Goal: Book appointment/travel/reservation

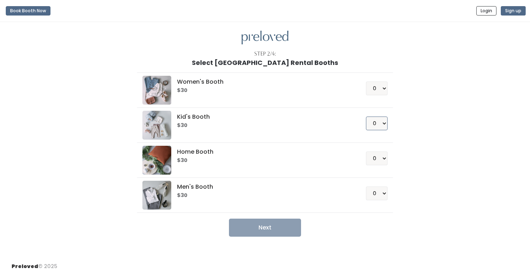
click at [377, 125] on select "0 1 2 3 4" at bounding box center [377, 124] width 22 height 14
select select "1"
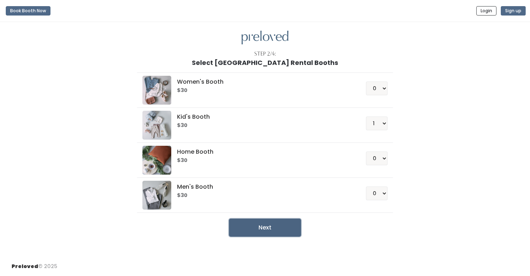
click at [253, 224] on button "Next" at bounding box center [265, 228] width 72 height 18
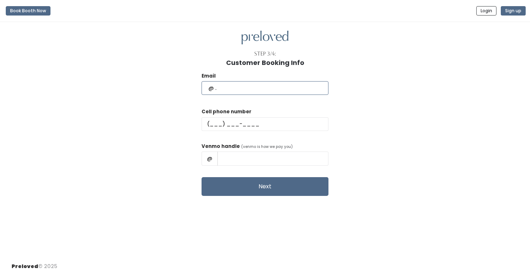
click at [258, 90] on input "text" at bounding box center [265, 88] width 127 height 14
type input "lasgullett@gmail.com"
click at [233, 124] on input "text" at bounding box center [265, 124] width 127 height 14
type input "(502) 265-8955"
click at [257, 154] on input "text" at bounding box center [273, 159] width 111 height 14
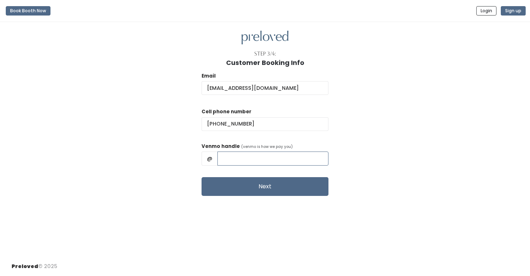
type input "AlexGullett"
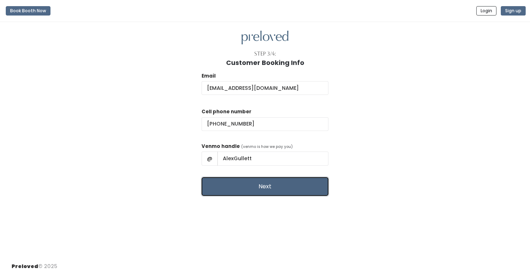
click at [253, 190] on button "Next" at bounding box center [265, 186] width 127 height 19
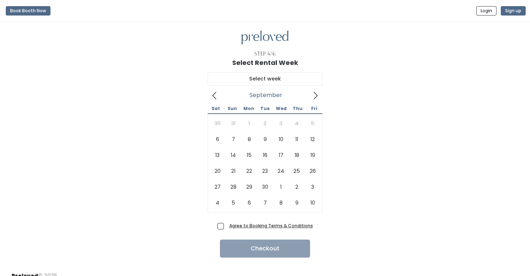
click at [317, 95] on icon at bounding box center [316, 95] width 4 height 7
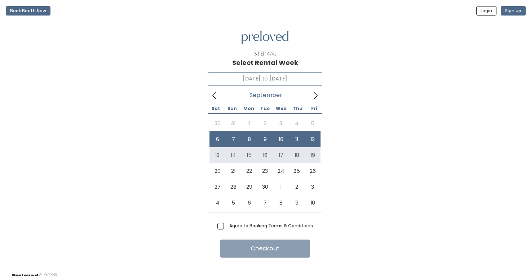
type input "September 13 to September 19"
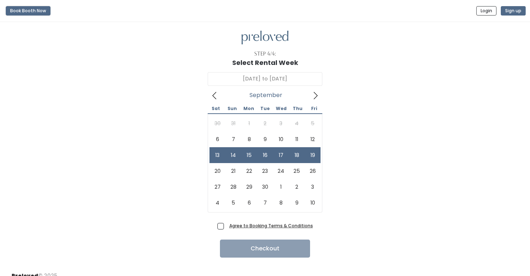
click at [39, 10] on button "Book Booth Now" at bounding box center [28, 10] width 45 height 9
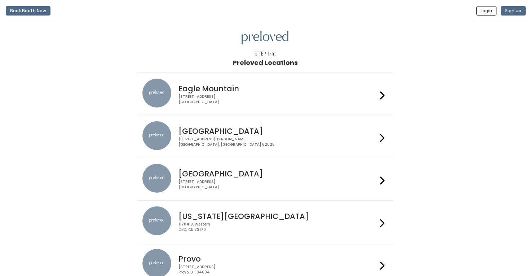
click at [234, 134] on h4 "Edwardsville" at bounding box center [278, 131] width 198 height 8
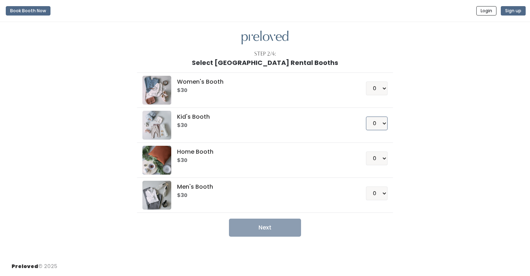
click at [379, 124] on select "0 1 2 3 4" at bounding box center [377, 124] width 22 height 14
select select "1"
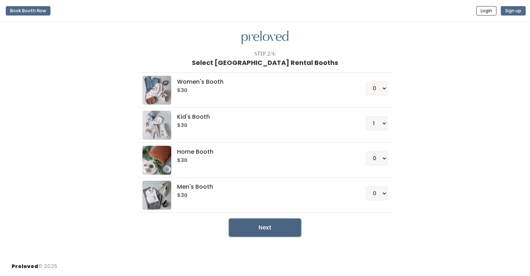
click at [273, 227] on button "Next" at bounding box center [265, 228] width 72 height 18
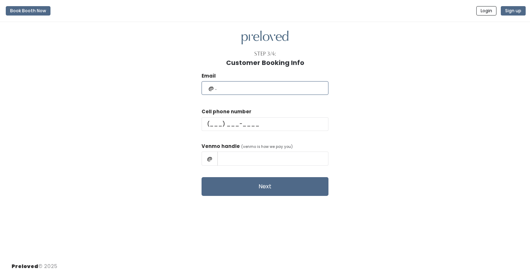
click at [255, 88] on input "text" at bounding box center [265, 88] width 127 height 14
type input "[EMAIL_ADDRESS][DOMAIN_NAME]"
click at [239, 128] on input "text" at bounding box center [265, 124] width 127 height 14
type input "(502) 265-8955"
click at [252, 162] on input "text" at bounding box center [273, 159] width 111 height 14
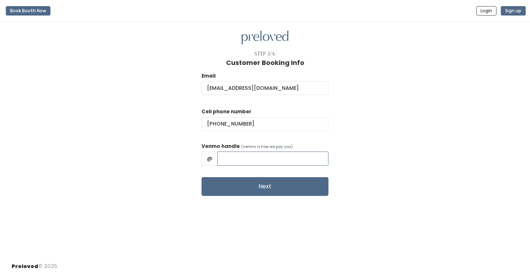
type input "AlexGullett"
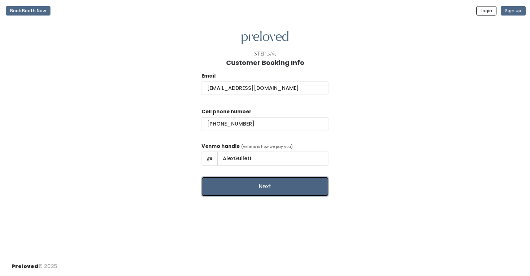
click at [255, 189] on button "Next" at bounding box center [265, 186] width 127 height 19
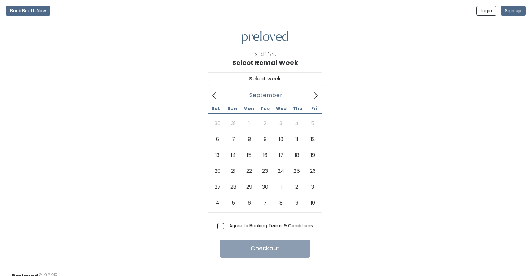
click at [317, 96] on icon at bounding box center [316, 95] width 4 height 7
click at [38, 12] on button "Book Booth Now" at bounding box center [28, 10] width 45 height 9
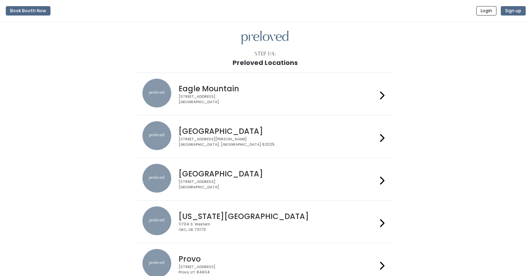
click at [245, 127] on h4 "[GEOGRAPHIC_DATA]" at bounding box center [278, 131] width 198 height 8
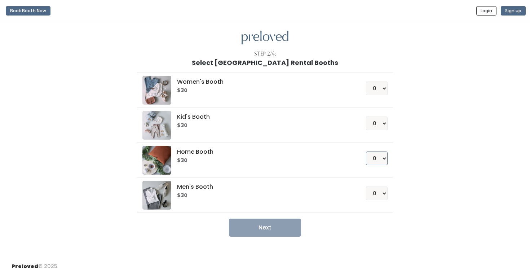
click at [377, 156] on select "0 1 2 3 4" at bounding box center [377, 159] width 22 height 14
select select "1"
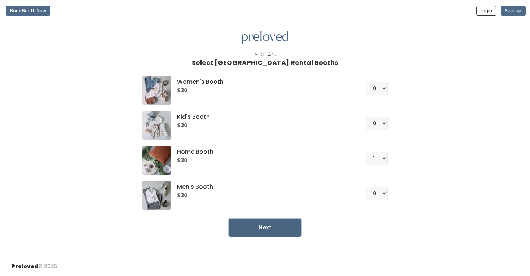
click at [240, 225] on button "Next" at bounding box center [265, 228] width 72 height 18
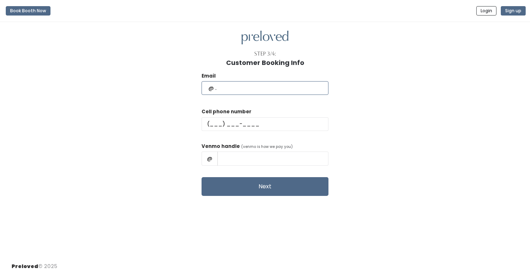
click at [249, 91] on input "text" at bounding box center [265, 88] width 127 height 14
type input "[EMAIL_ADDRESS][DOMAIN_NAME]"
click at [238, 124] on input "text" at bounding box center [265, 124] width 127 height 14
type input "(502) 265-8955"
click at [252, 162] on input "text" at bounding box center [273, 159] width 111 height 14
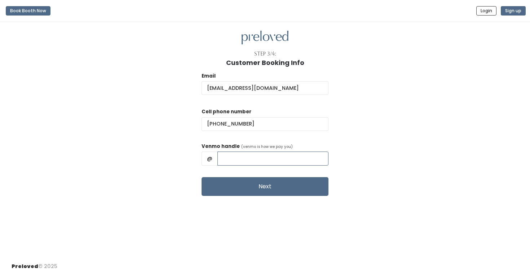
type input "AlexGullett"
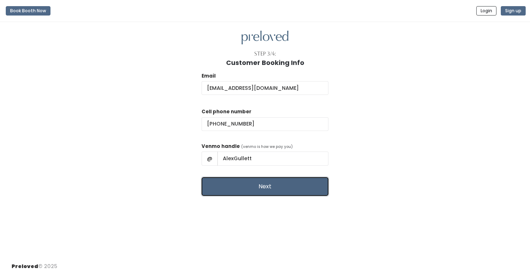
click at [250, 191] on button "Next" at bounding box center [265, 186] width 127 height 19
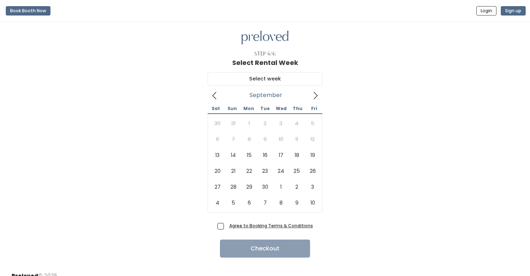
click at [316, 95] on icon at bounding box center [316, 96] width 8 height 8
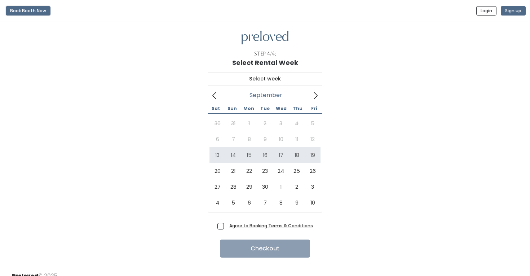
click at [43, 13] on button "Book Booth Now" at bounding box center [28, 10] width 45 height 9
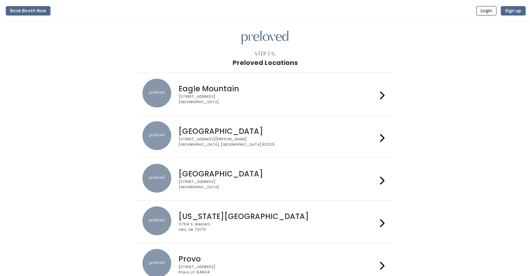
click at [206, 135] on h4 "[GEOGRAPHIC_DATA]" at bounding box center [278, 131] width 198 height 8
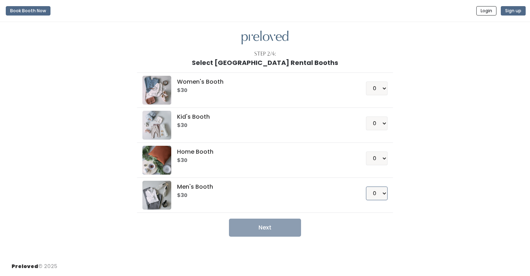
click at [377, 193] on select "0 1 2 3 4" at bounding box center [377, 194] width 22 height 14
select select "1"
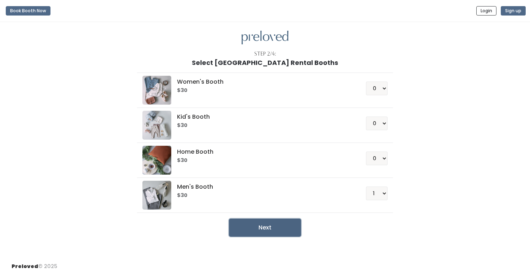
click at [269, 226] on button "Next" at bounding box center [265, 228] width 72 height 18
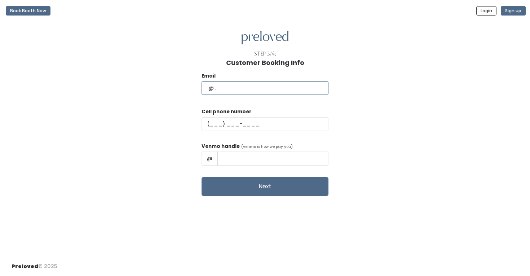
click at [263, 86] on input "text" at bounding box center [265, 88] width 127 height 14
type input "[EMAIL_ADDRESS][DOMAIN_NAME]"
click at [232, 127] on input "text" at bounding box center [265, 124] width 127 height 14
type input "(502) 265-8955"
click at [252, 163] on input "text" at bounding box center [273, 159] width 111 height 14
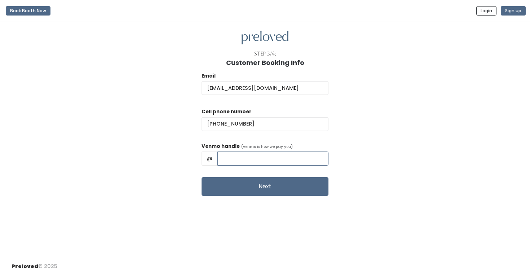
type input "AlexGullett"
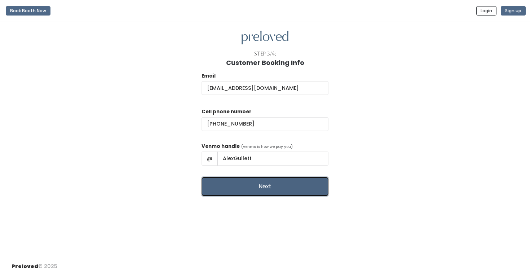
click at [245, 186] on button "Next" at bounding box center [265, 186] width 127 height 19
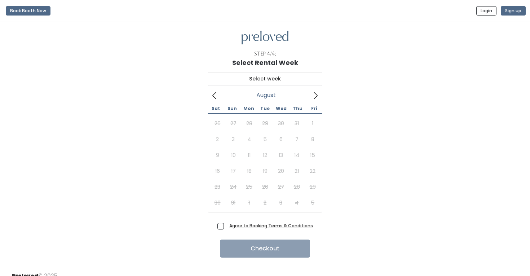
click at [319, 95] on icon at bounding box center [316, 96] width 8 height 8
click at [313, 94] on icon at bounding box center [316, 96] width 8 height 8
click at [217, 96] on icon at bounding box center [215, 96] width 8 height 8
click at [28, 11] on button "Book Booth Now" at bounding box center [28, 10] width 45 height 9
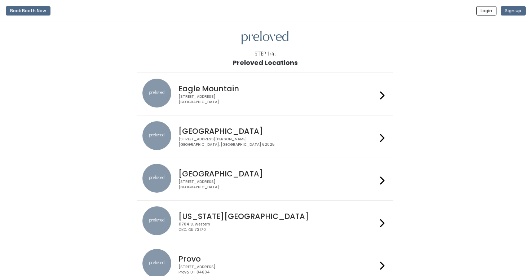
click at [184, 138] on div "[STREET_ADDRESS][PERSON_NAME]" at bounding box center [278, 142] width 198 height 10
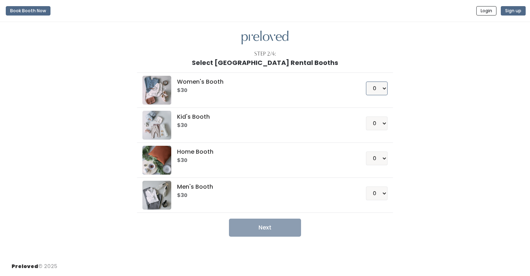
click at [374, 91] on select "0 1 2 3 4" at bounding box center [377, 89] width 22 height 14
select select "1"
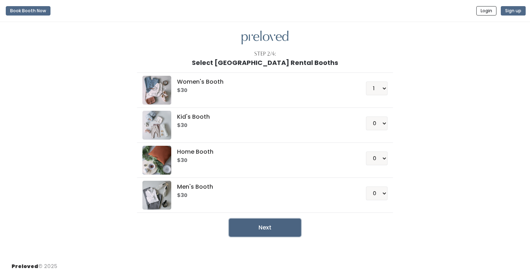
click at [276, 230] on button "Next" at bounding box center [265, 228] width 72 height 18
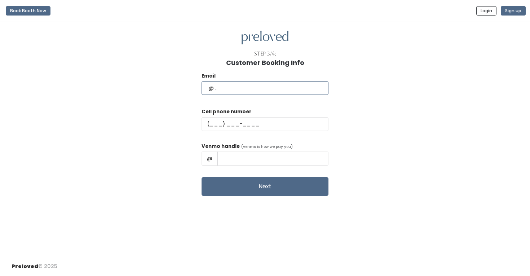
click at [245, 89] on input "text" at bounding box center [265, 88] width 127 height 14
type input "lasgullett@gmail.com"
click at [227, 127] on input "text" at bounding box center [265, 124] width 127 height 14
type input "(502) 265-8955"
click at [245, 161] on input "text" at bounding box center [273, 159] width 111 height 14
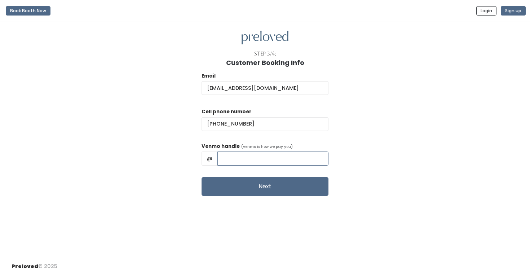
type input "AlexGullett"
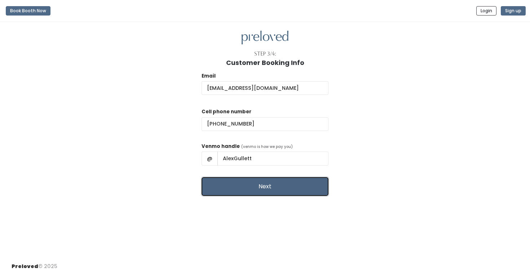
click at [240, 187] on button "Next" at bounding box center [265, 186] width 127 height 19
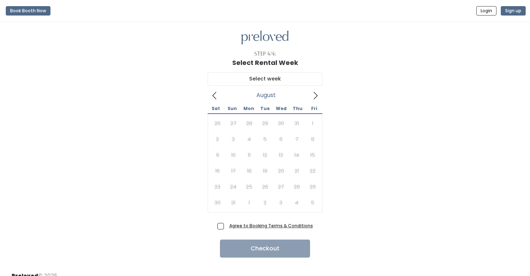
click at [313, 96] on icon at bounding box center [316, 96] width 8 height 8
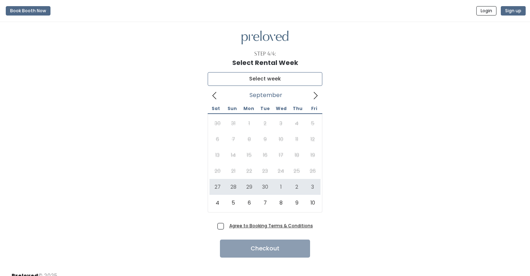
type input "[DATE] to [DATE]"
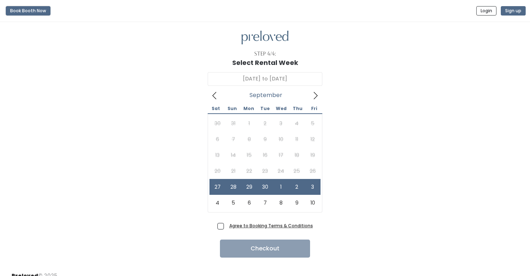
click at [34, 9] on button "Book Booth Now" at bounding box center [28, 10] width 45 height 9
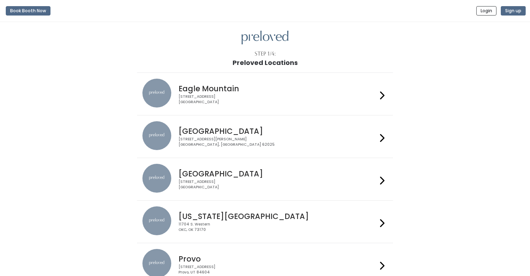
click at [216, 137] on div "[STREET_ADDRESS][PERSON_NAME]" at bounding box center [278, 142] width 198 height 10
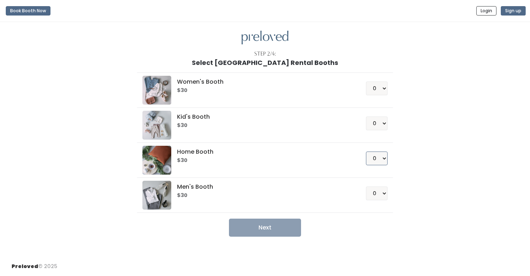
click at [373, 159] on select "0 1 2 3 4" at bounding box center [377, 159] width 22 height 14
select select "1"
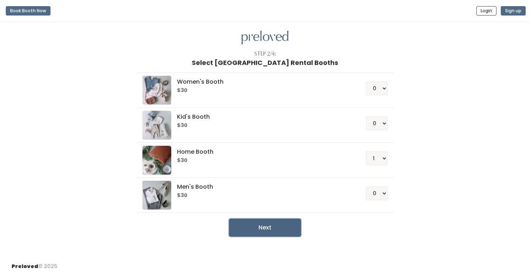
click at [257, 227] on button "Next" at bounding box center [265, 228] width 72 height 18
